Goal: Book appointment/travel/reservation

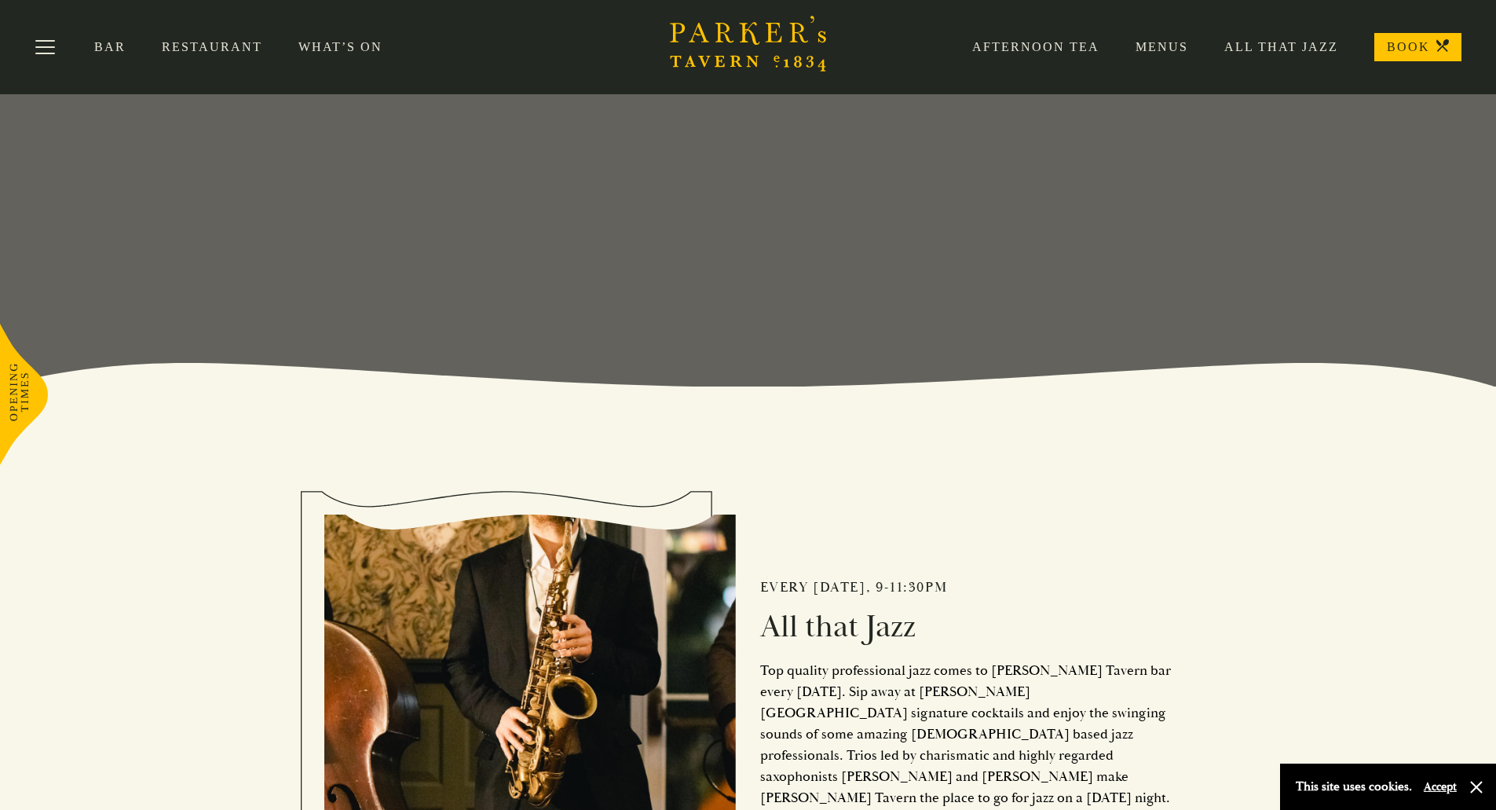
scroll to position [157, 0]
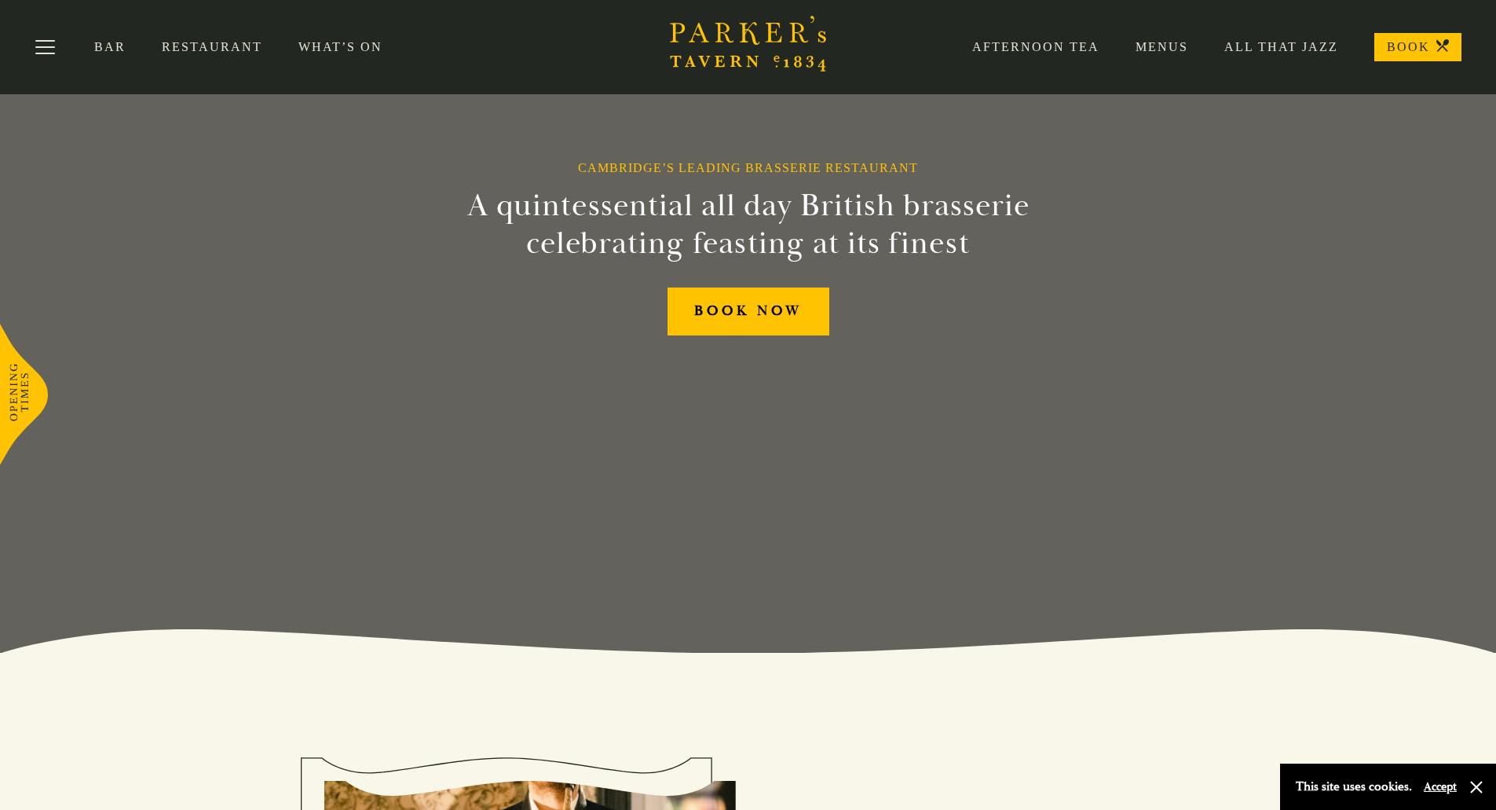
click at [43, 46] on button "Toggle navigation" at bounding box center [45, 49] width 67 height 67
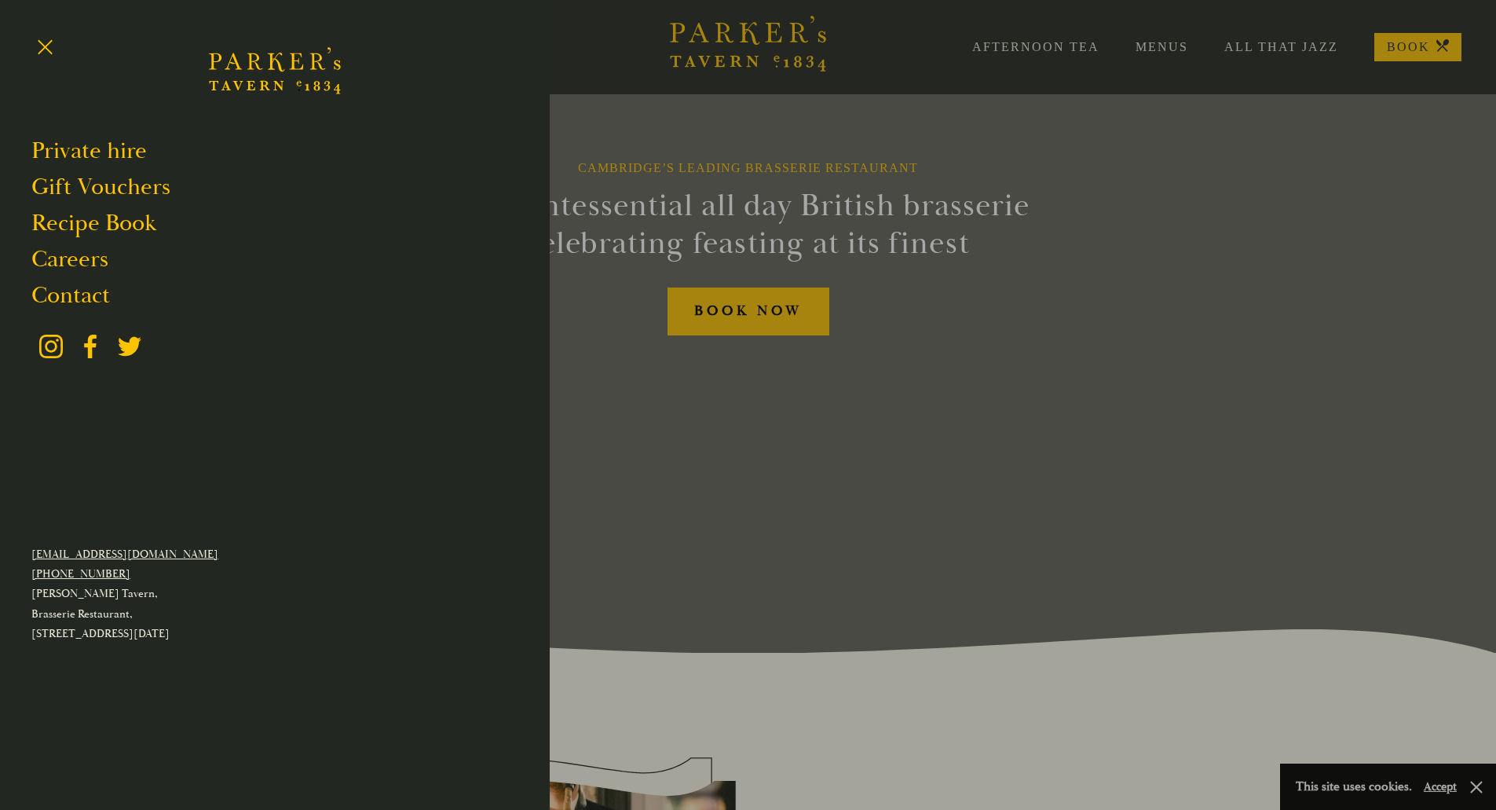
click at [1283, 46] on div at bounding box center [748, 405] width 1496 height 810
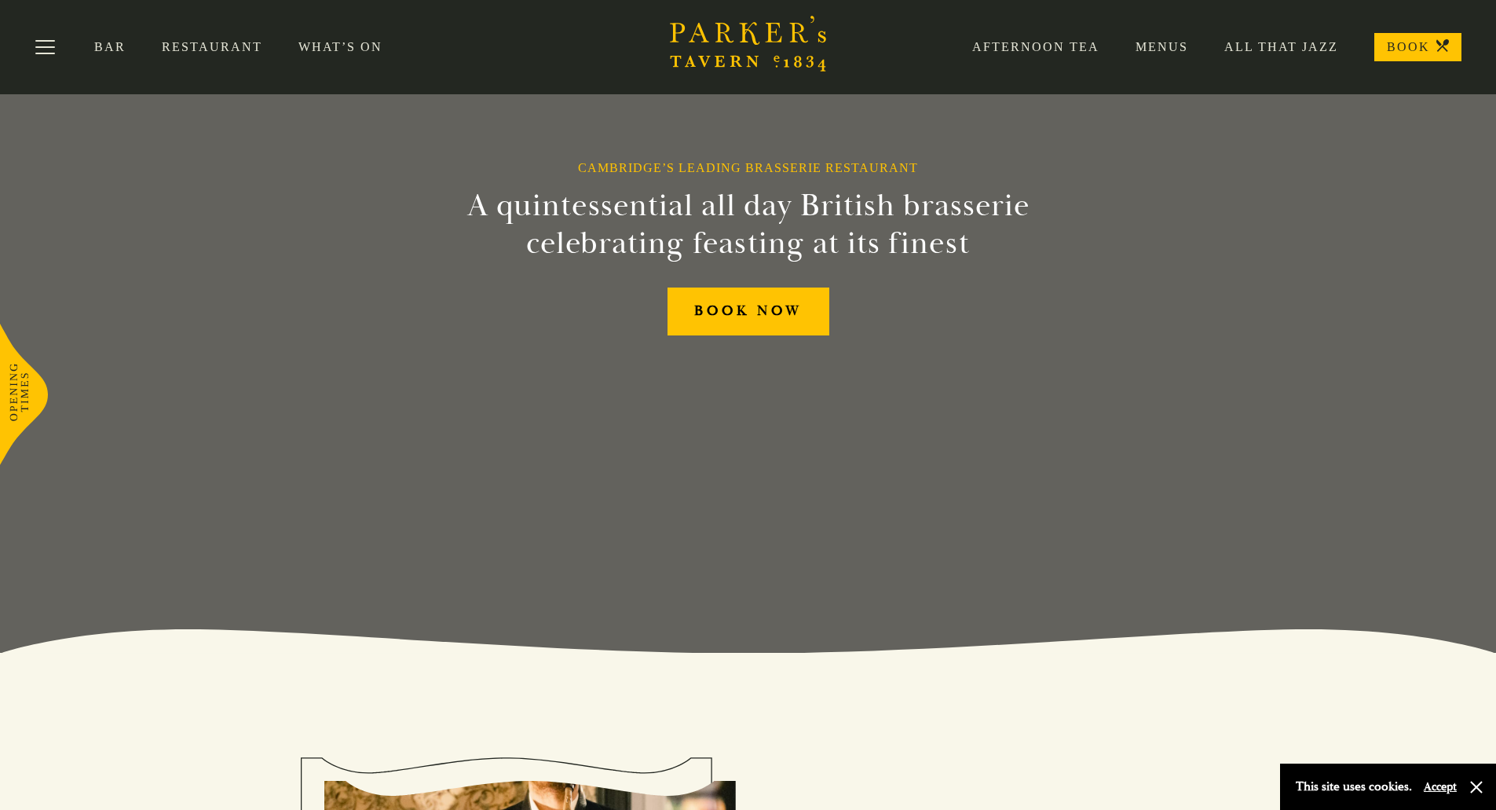
click at [1279, 49] on link "All That Jazz" at bounding box center [1263, 47] width 150 height 16
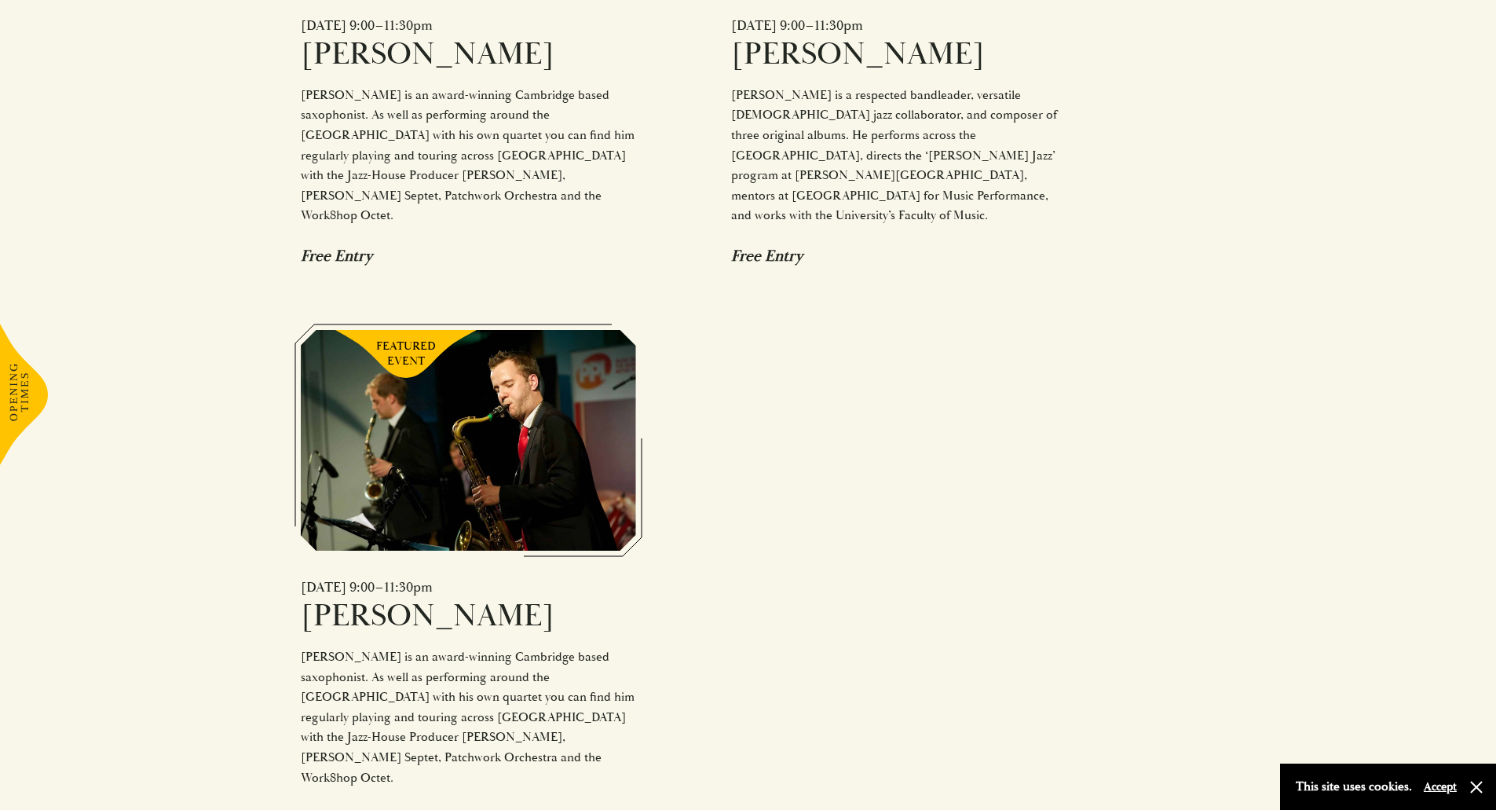
scroll to position [1649, 0]
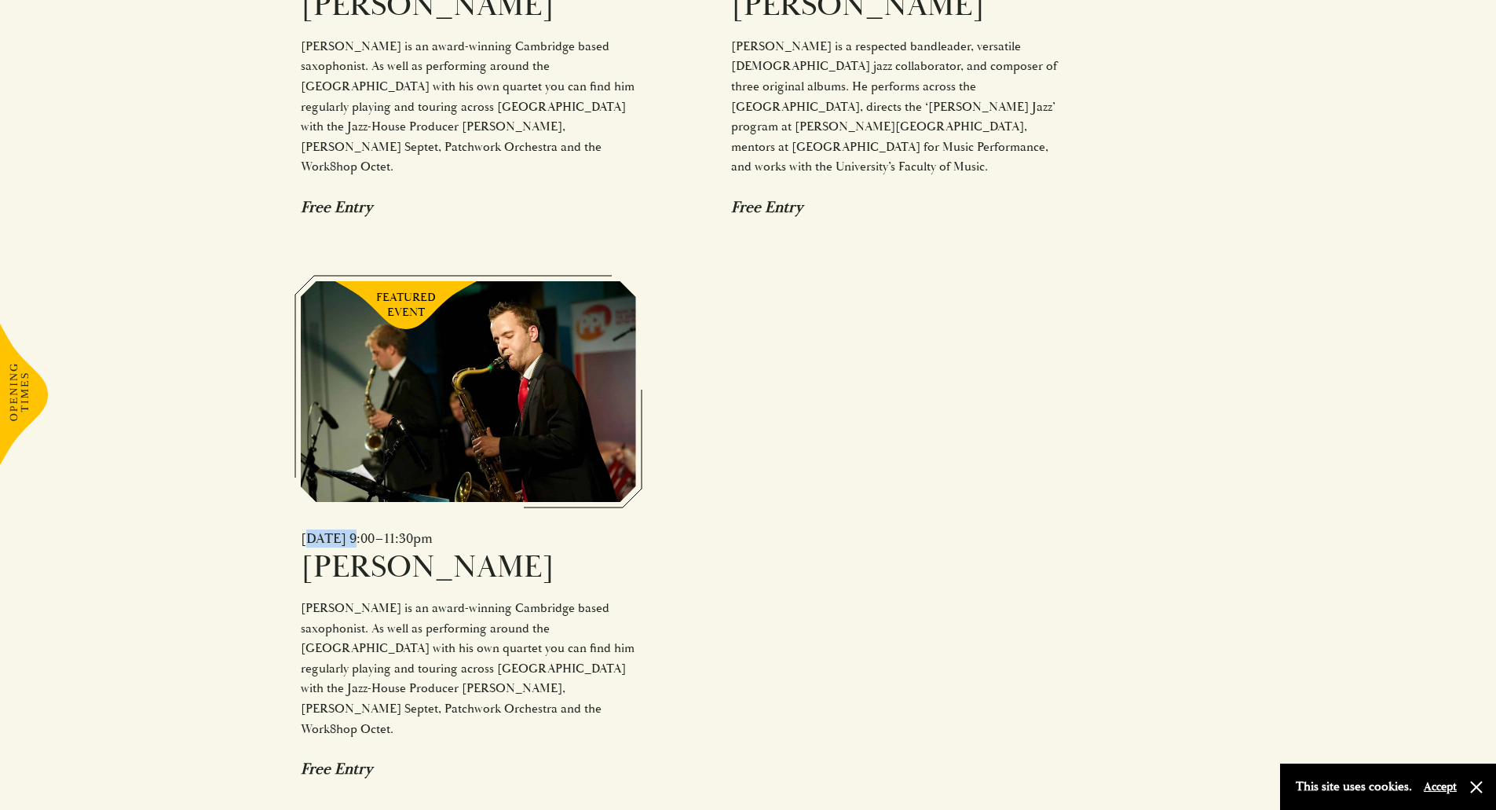
click at [343, 529] on div "Fri 3 October 2025 | 9:00–11:30pm" at bounding box center [468, 538] width 335 height 18
click at [836, 437] on div "FEATURED EVENT Fri 19 September 2025 | 9:00–11:30pm Sam Miles Sam Miles is an a…" at bounding box center [699, 249] width 797 height 1059
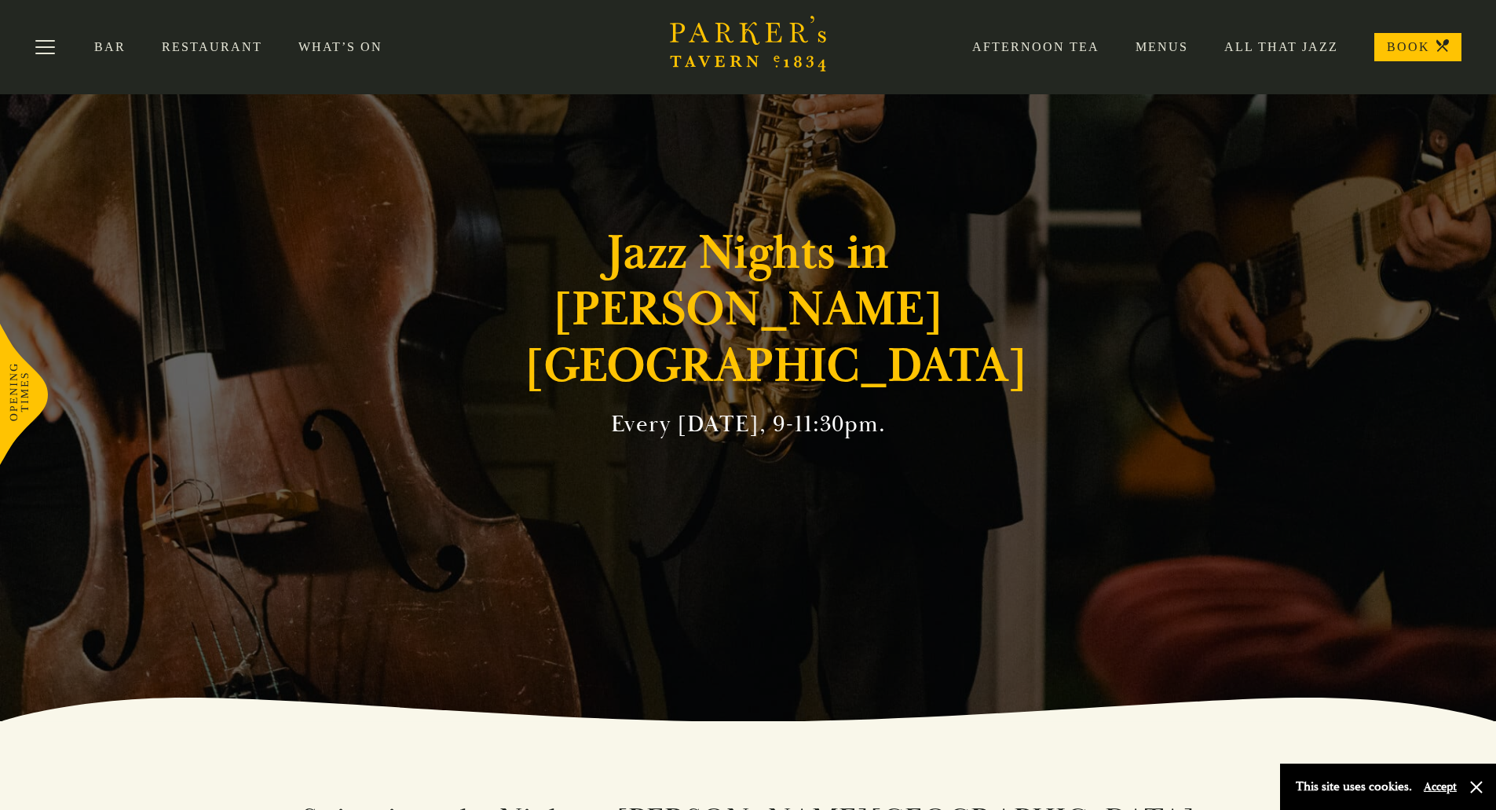
scroll to position [0, 0]
